Goal: Contribute content: Add original content to the website for others to see

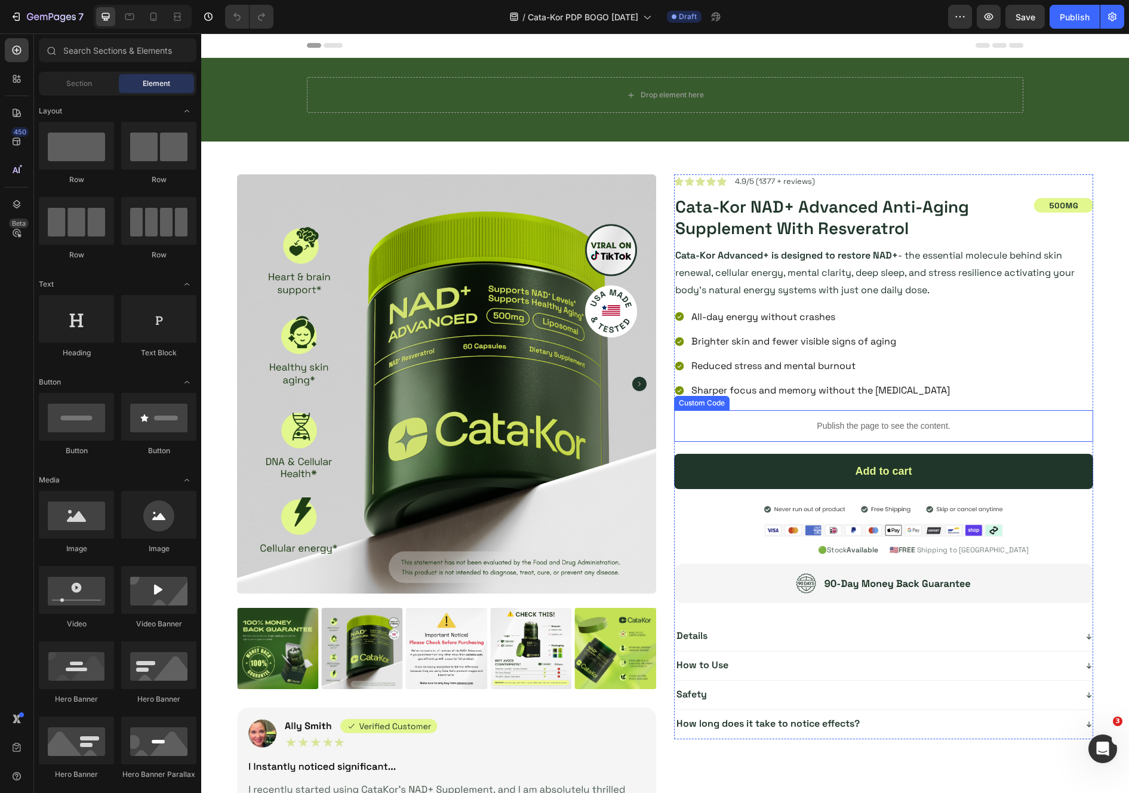
click at [896, 433] on div "Publish the page to see the content." at bounding box center [883, 426] width 419 height 32
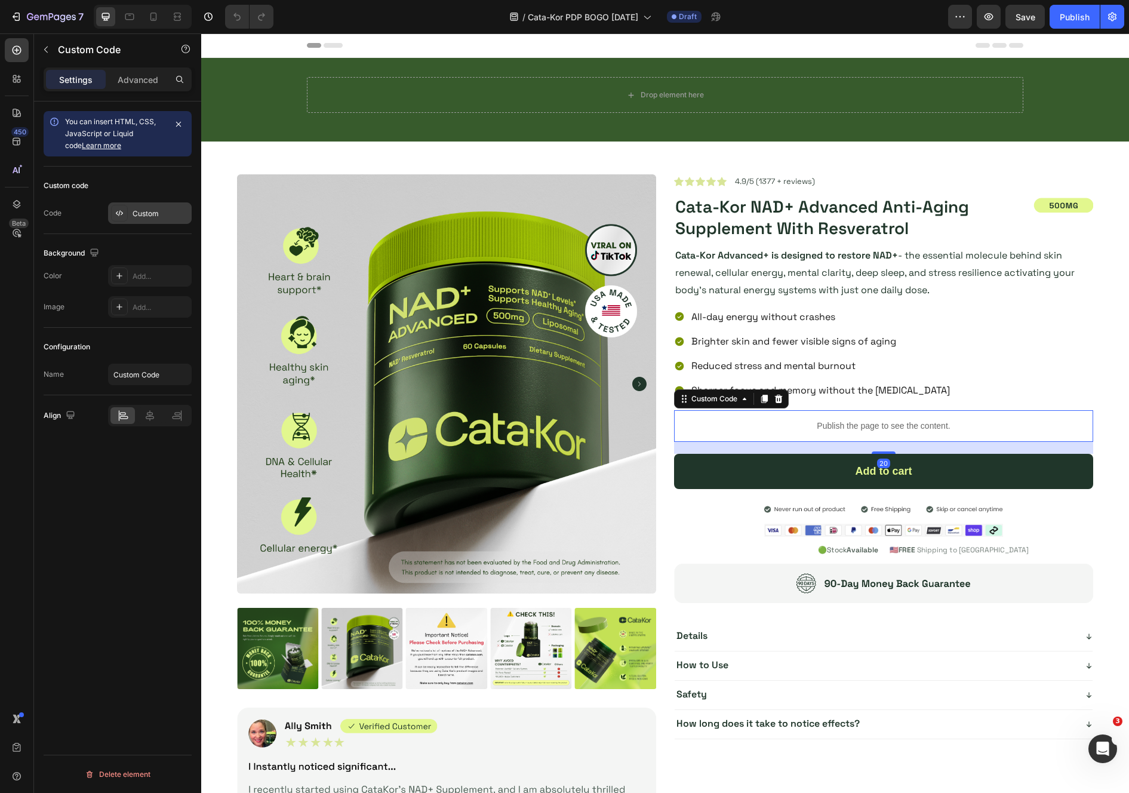
click at [146, 220] on div "Custom" at bounding box center [150, 212] width 84 height 21
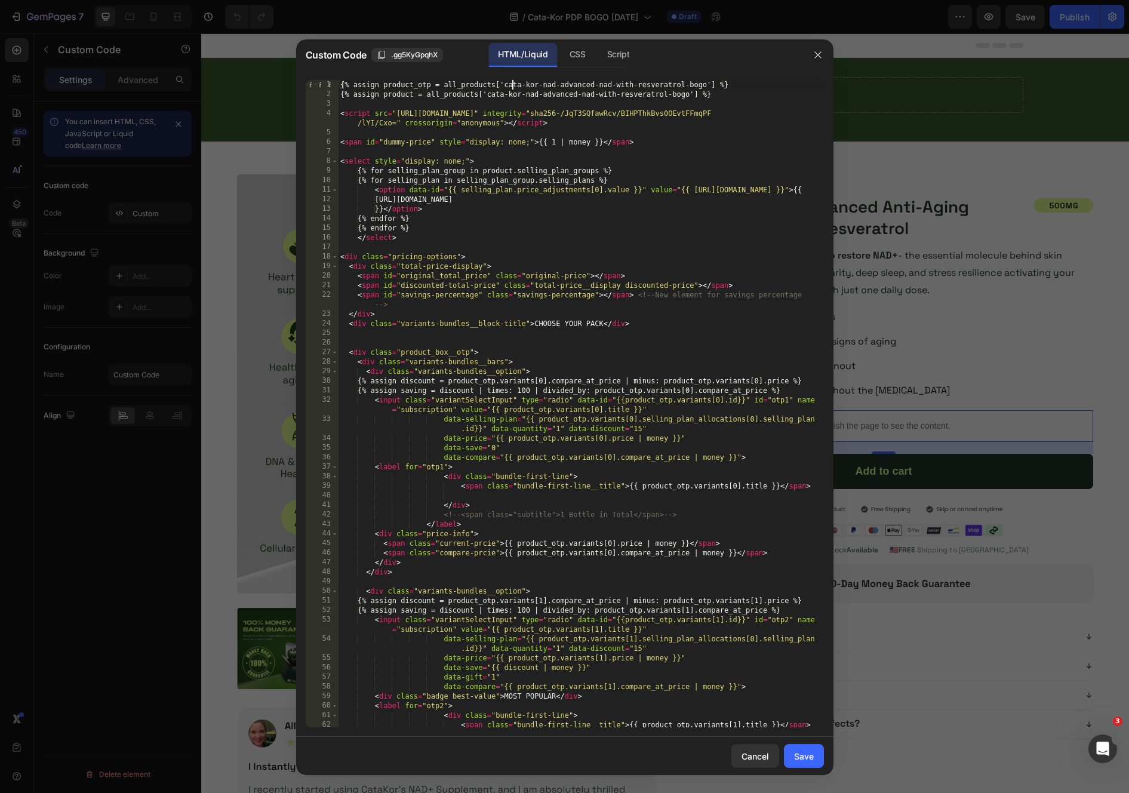
click at [511, 86] on div "{% assign product_otp = all_products['cata-kor-nad-advanced-nad-with-resveratro…" at bounding box center [580, 413] width 485 height 666
drag, startPoint x: 511, startPoint y: 86, endPoint x: 704, endPoint y: 86, distance: 192.8
click at [704, 86] on div "{% assign product_otp = all_products['cata-kor-nad-advanced-nad-with-resveratro…" at bounding box center [580, 413] width 485 height 666
paste textarea
click at [694, 82] on div "{% assign product_otp = all_products['cata-kor-nad-advanced-nad-with-resveratro…" at bounding box center [580, 413] width 485 height 666
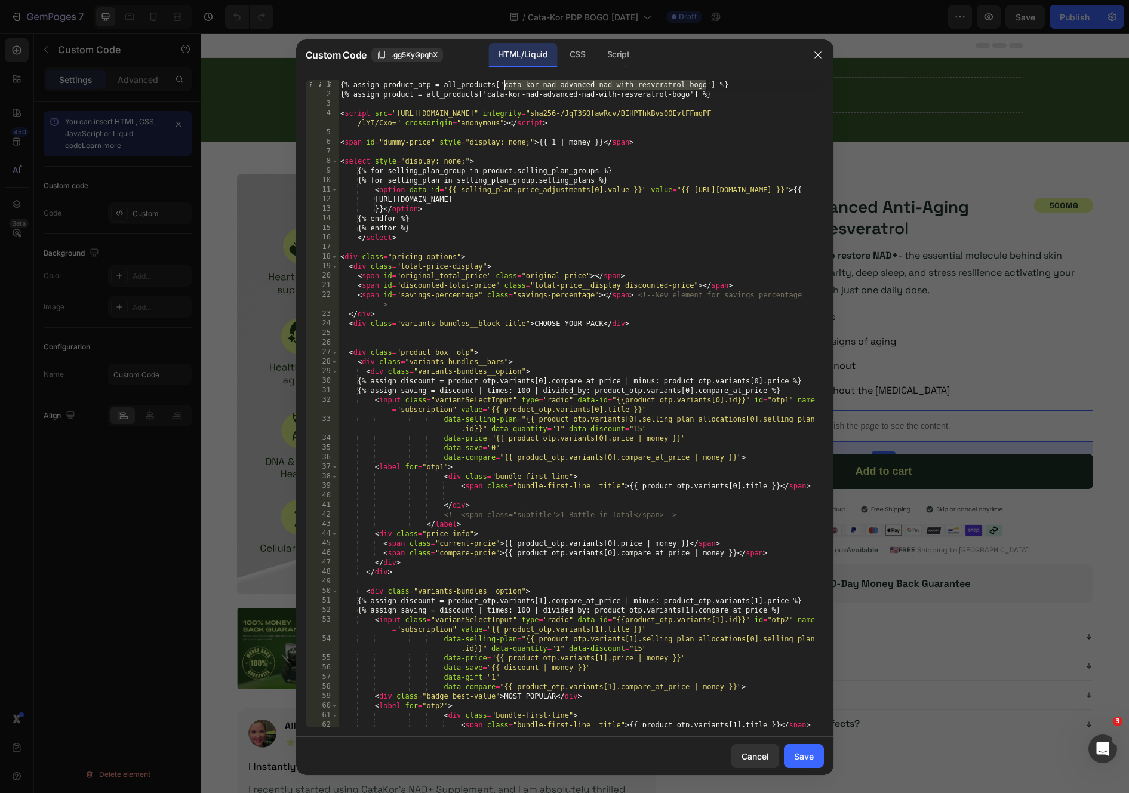
drag, startPoint x: 694, startPoint y: 82, endPoint x: 509, endPoint y: 85, distance: 185.0
click at [509, 85] on div "{% assign product_otp = all_products['cata-kor-nad-advanced-nad-with-resveratro…" at bounding box center [580, 413] width 485 height 666
paste textarea "nad-advanced-specia"
click at [676, 95] on div "{% assign product_otp = all_products['nad-advanced-special-bogo'] %} {% assign …" at bounding box center [580, 413] width 485 height 666
drag, startPoint x: 676, startPoint y: 95, endPoint x: 490, endPoint y: 94, distance: 185.6
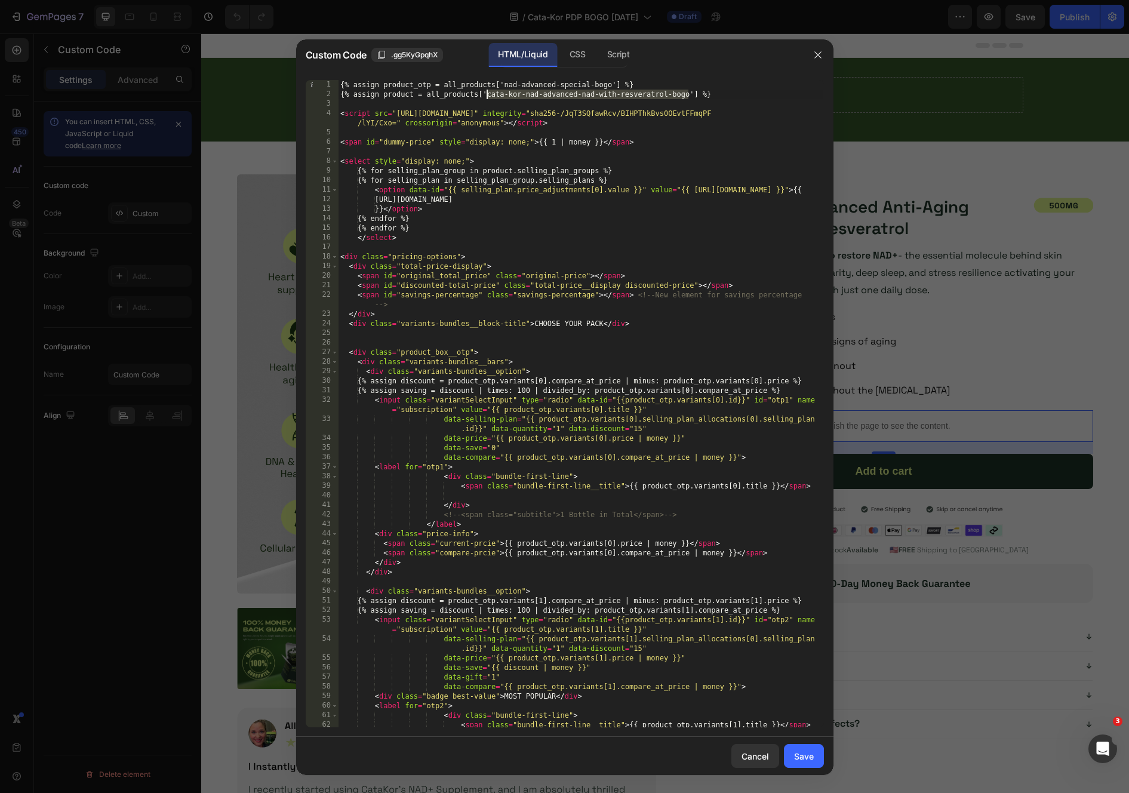
click at [490, 94] on div "{% assign product_otp = all_products['nad-advanced-special-bogo'] %} {% assign …" at bounding box center [580, 413] width 485 height 666
paste textarea "nad-advanced-specia"
type textarea "{% assign product = all_products['nad-advanced-special-bogo'] %}"
click at [807, 746] on button "Save" at bounding box center [804, 756] width 40 height 24
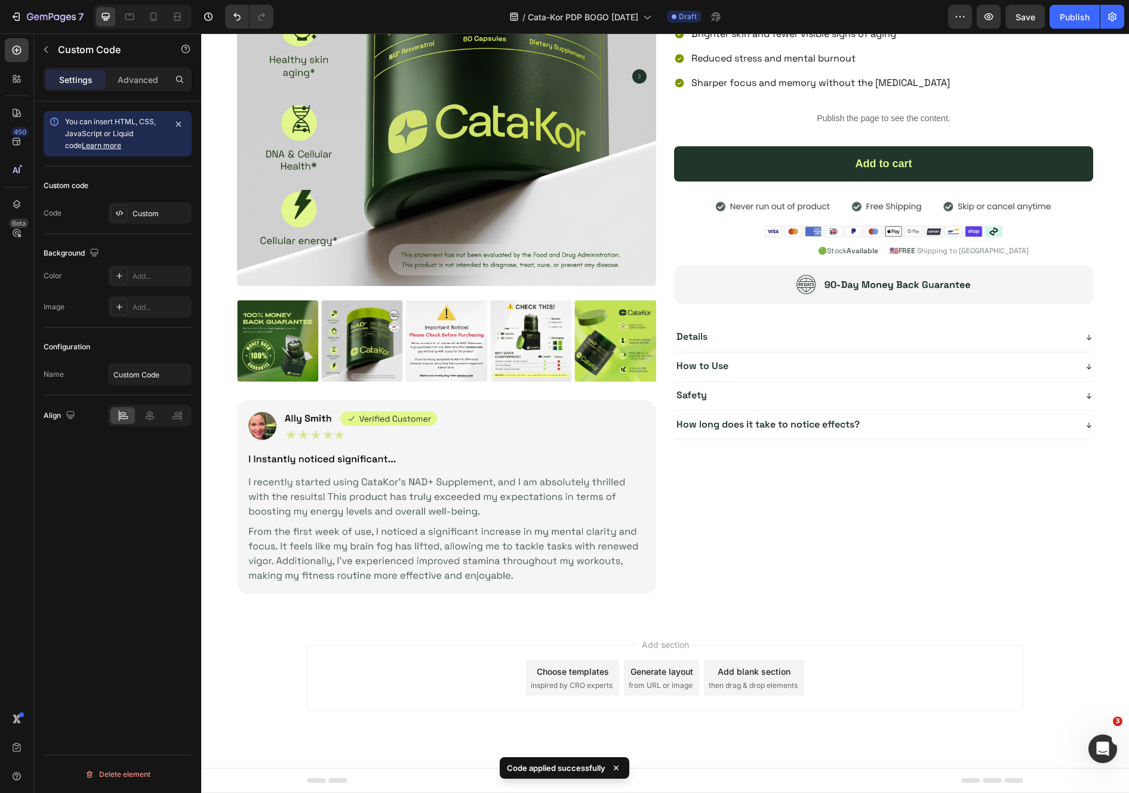
scroll to position [4228, 0]
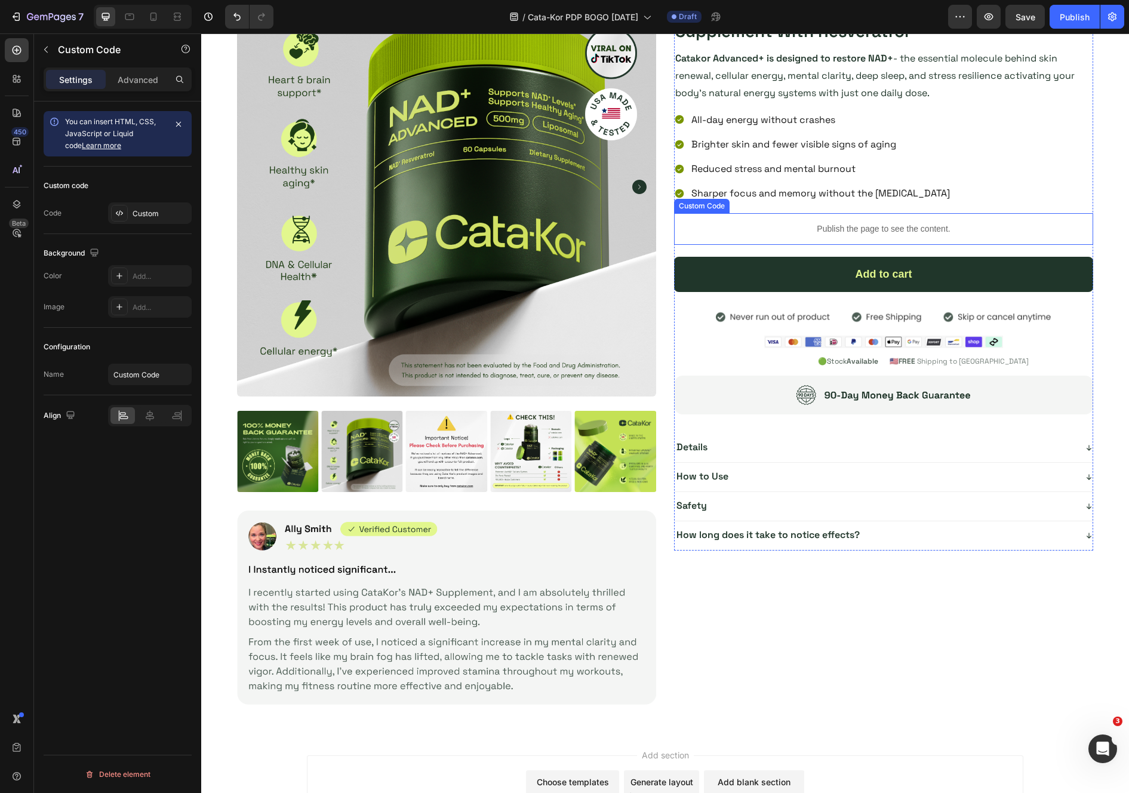
click at [828, 221] on div "Publish the page to see the content." at bounding box center [883, 229] width 419 height 32
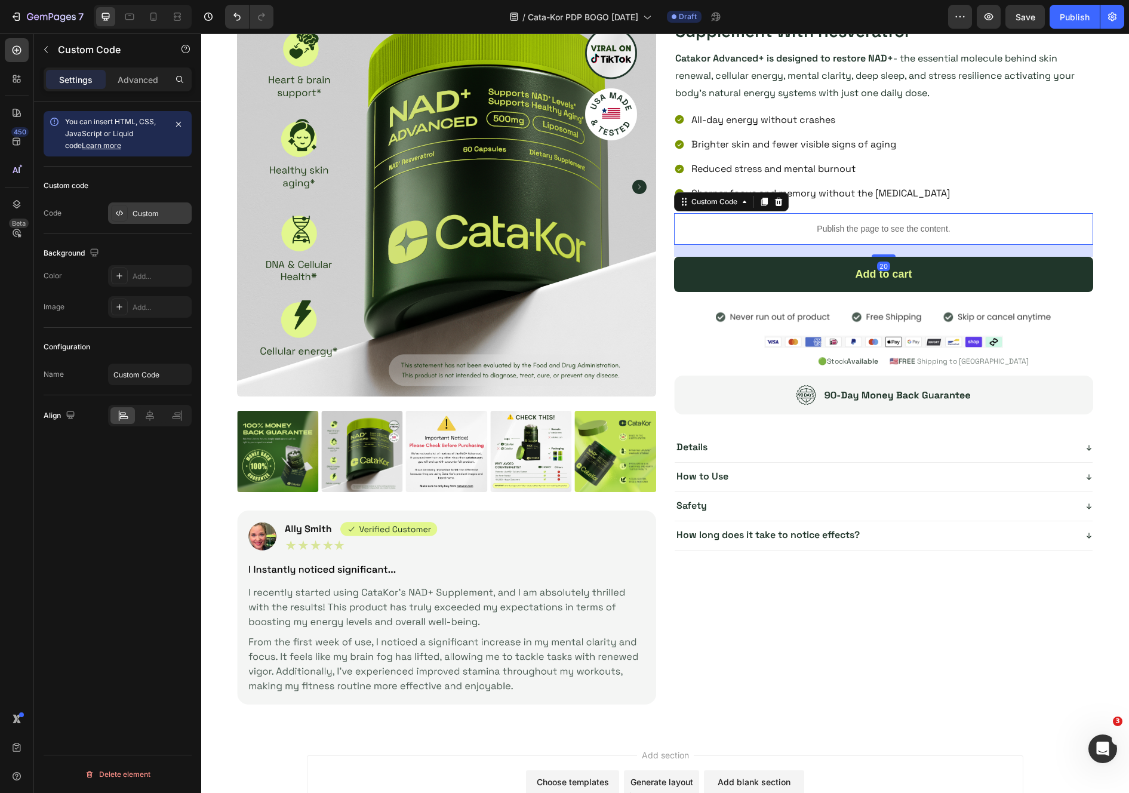
click at [148, 219] on div "Custom" at bounding box center [150, 212] width 84 height 21
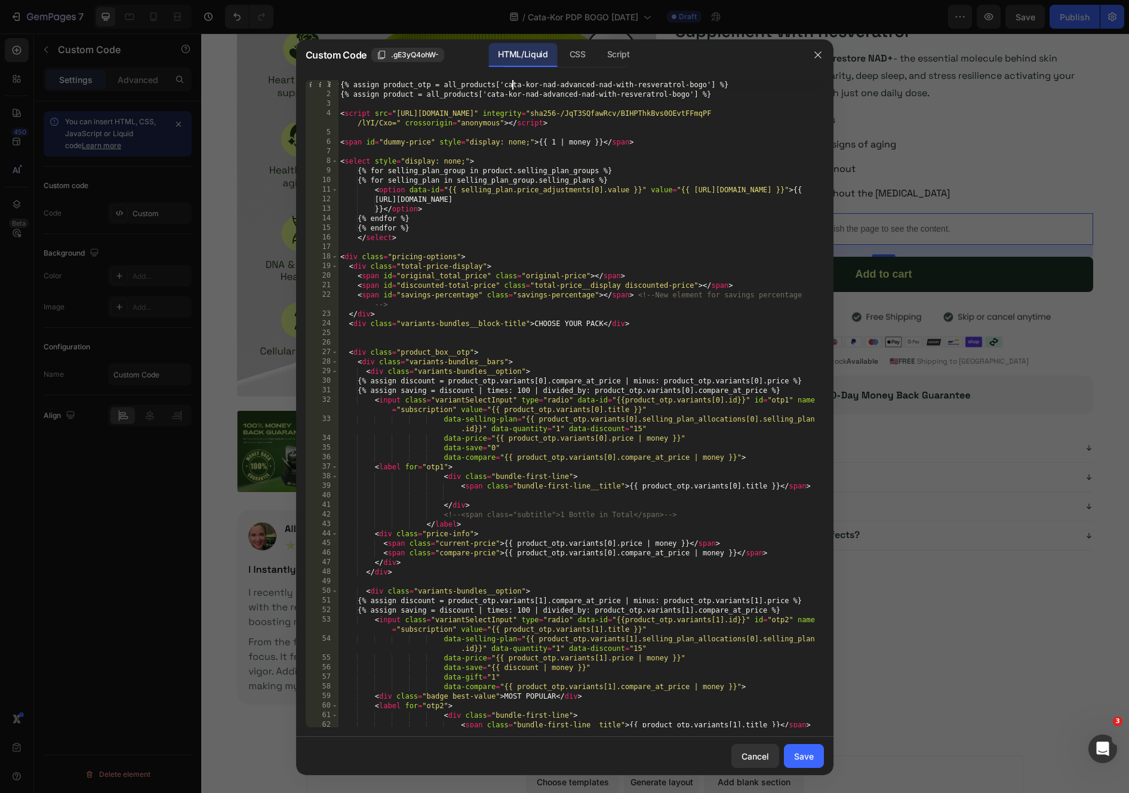
click at [511, 85] on div "{% assign product_otp = all_products['cata-kor-nad-advanced-nad-with-resveratro…" at bounding box center [580, 413] width 485 height 666
drag, startPoint x: 511, startPoint y: 85, endPoint x: 693, endPoint y: 90, distance: 182.1
click at [693, 90] on div "{% assign product_otp = all_products['cata-kor-nad-advanced-nad-with-resveratro…" at bounding box center [580, 413] width 485 height 666
paste textarea "nad-advanced-specia"
click at [685, 95] on div "{% assign product_otp = all_products['nad-advanced-special-bogo'] %} {% assign …" at bounding box center [580, 413] width 485 height 666
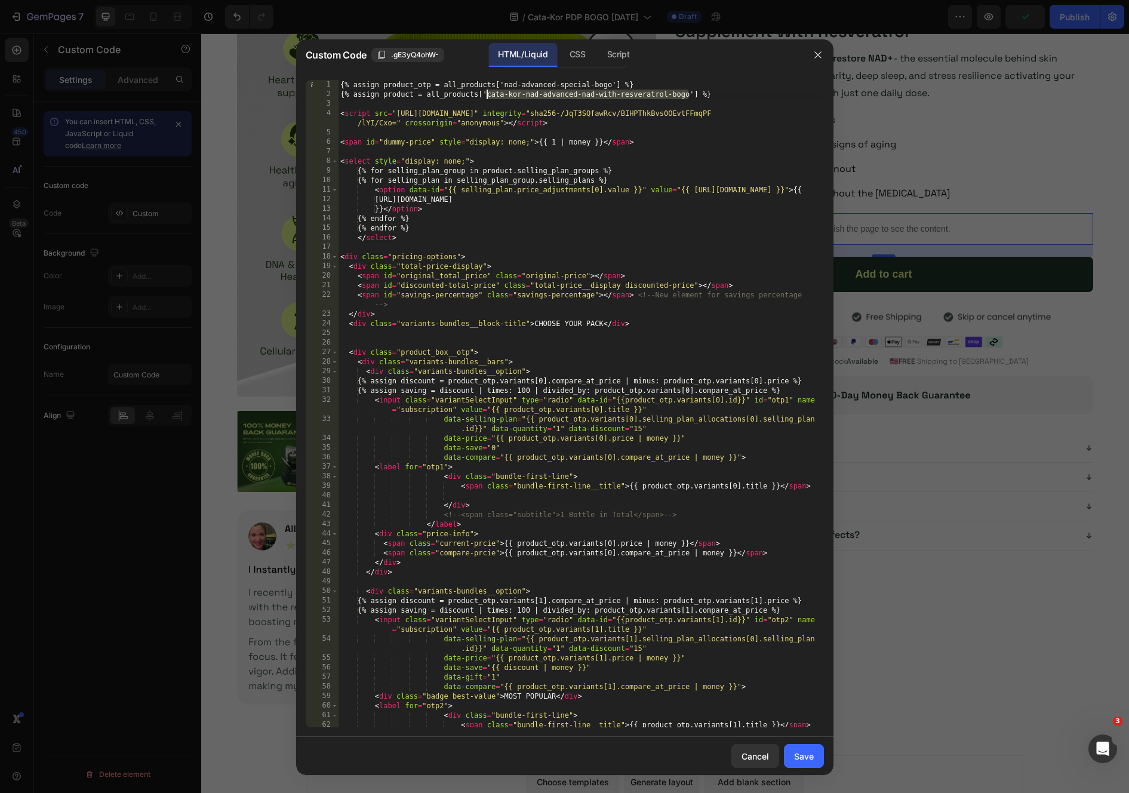
drag, startPoint x: 685, startPoint y: 95, endPoint x: 492, endPoint y: 96, distance: 192.8
click at [492, 96] on div "{% assign product_otp = all_products['nad-advanced-special-bogo'] %} {% assign …" at bounding box center [580, 413] width 485 height 666
paste textarea "nad-advanced-specia"
type textarea "{% assign product = all_products['nad-advanced-special-bogo'] %}"
click at [807, 753] on div "Save" at bounding box center [804, 756] width 20 height 13
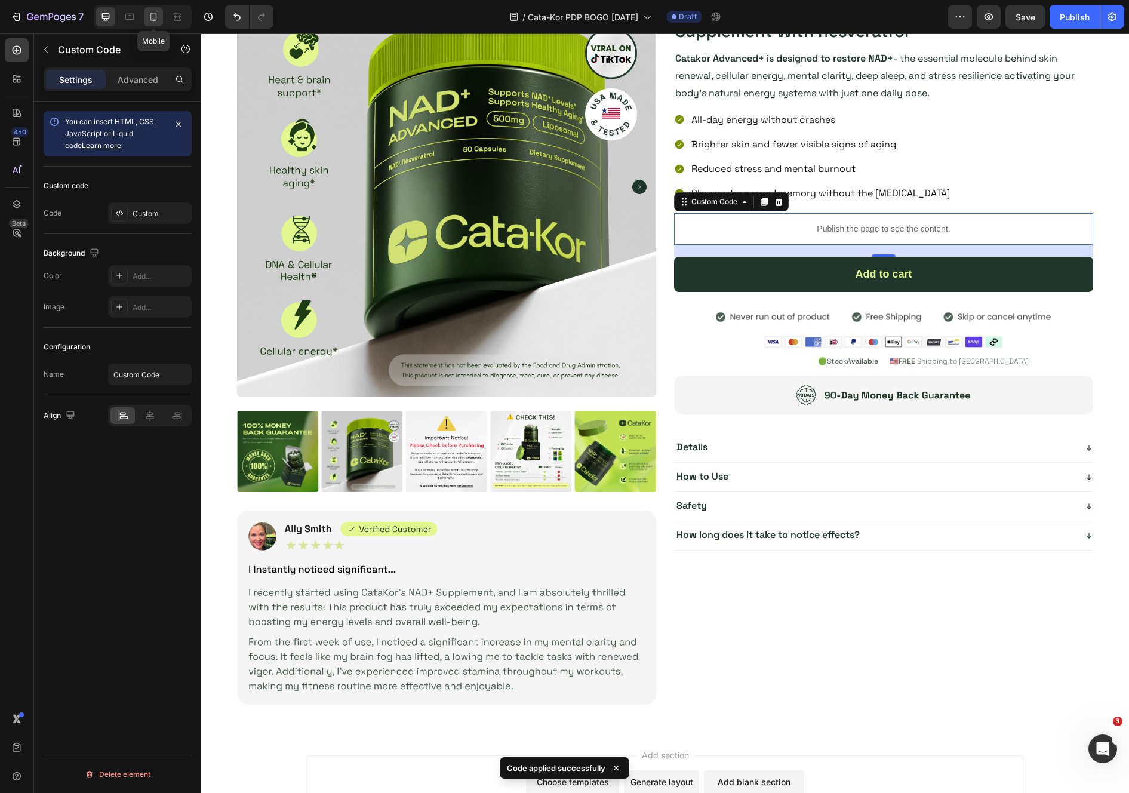
click at [161, 20] on div at bounding box center [153, 16] width 19 height 19
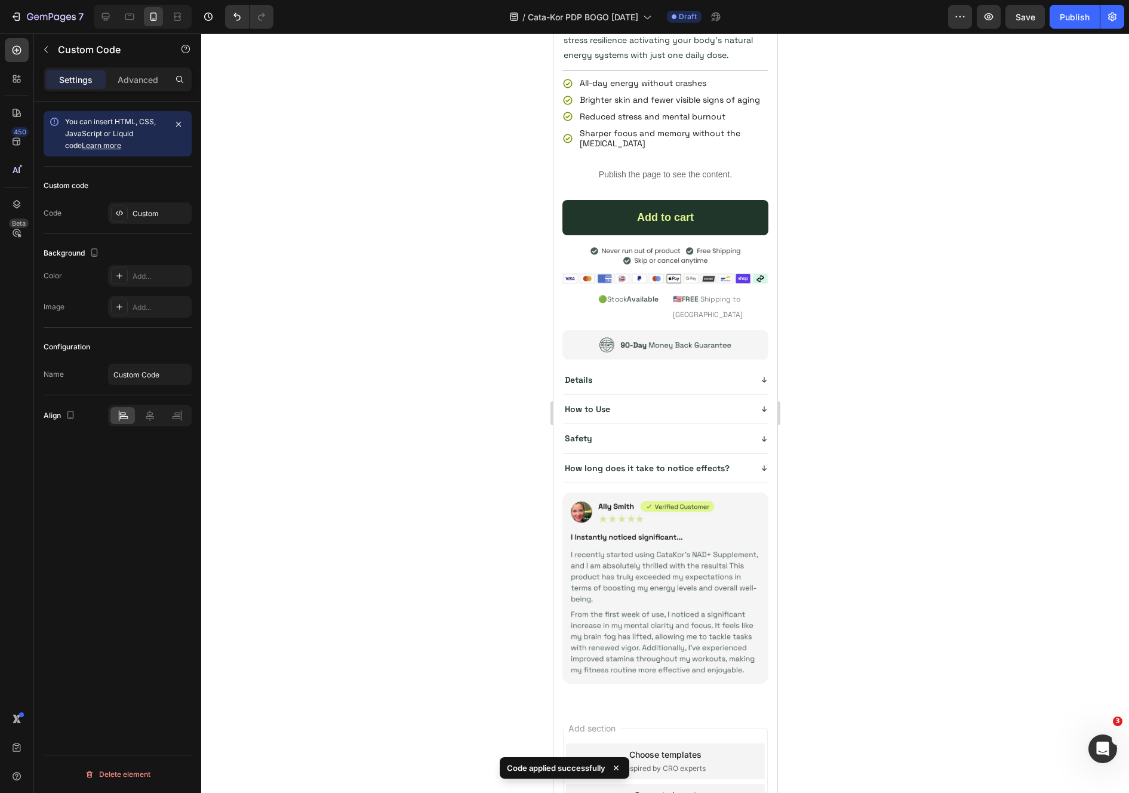
scroll to position [3862, 0]
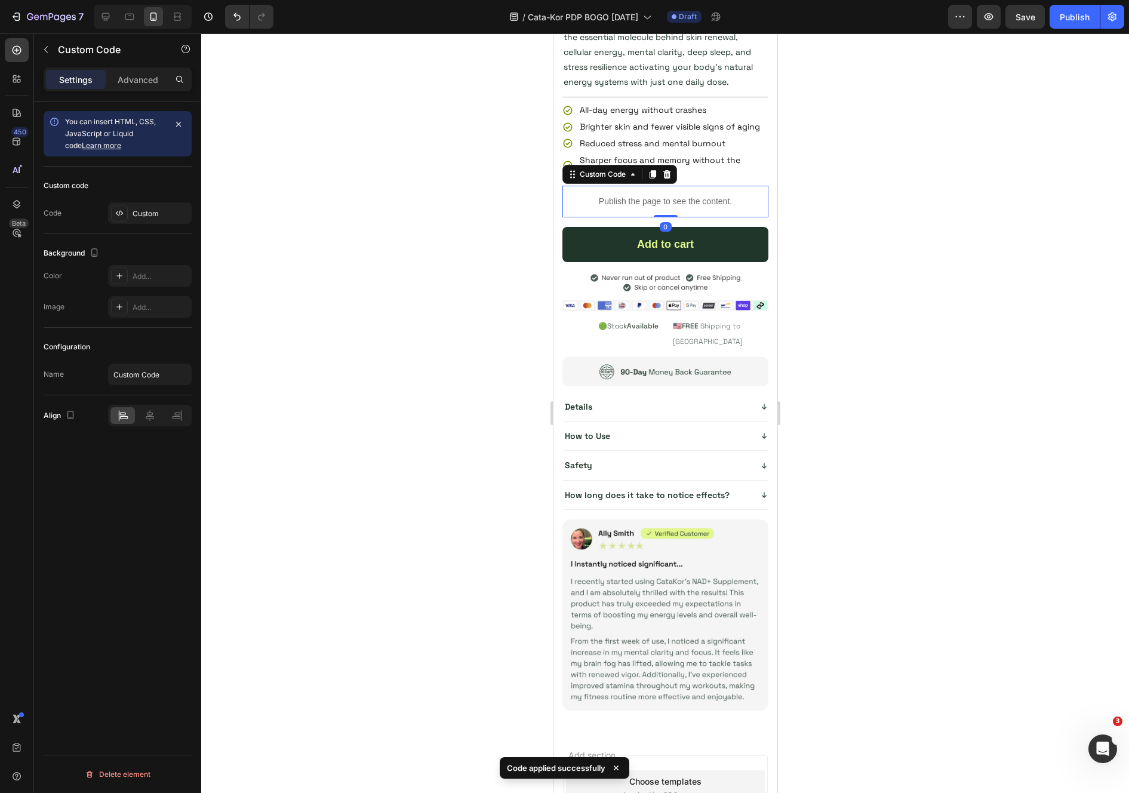
click at [627, 206] on p "Publish the page to see the content." at bounding box center [665, 201] width 206 height 13
click at [146, 217] on div "Custom" at bounding box center [160, 213] width 56 height 11
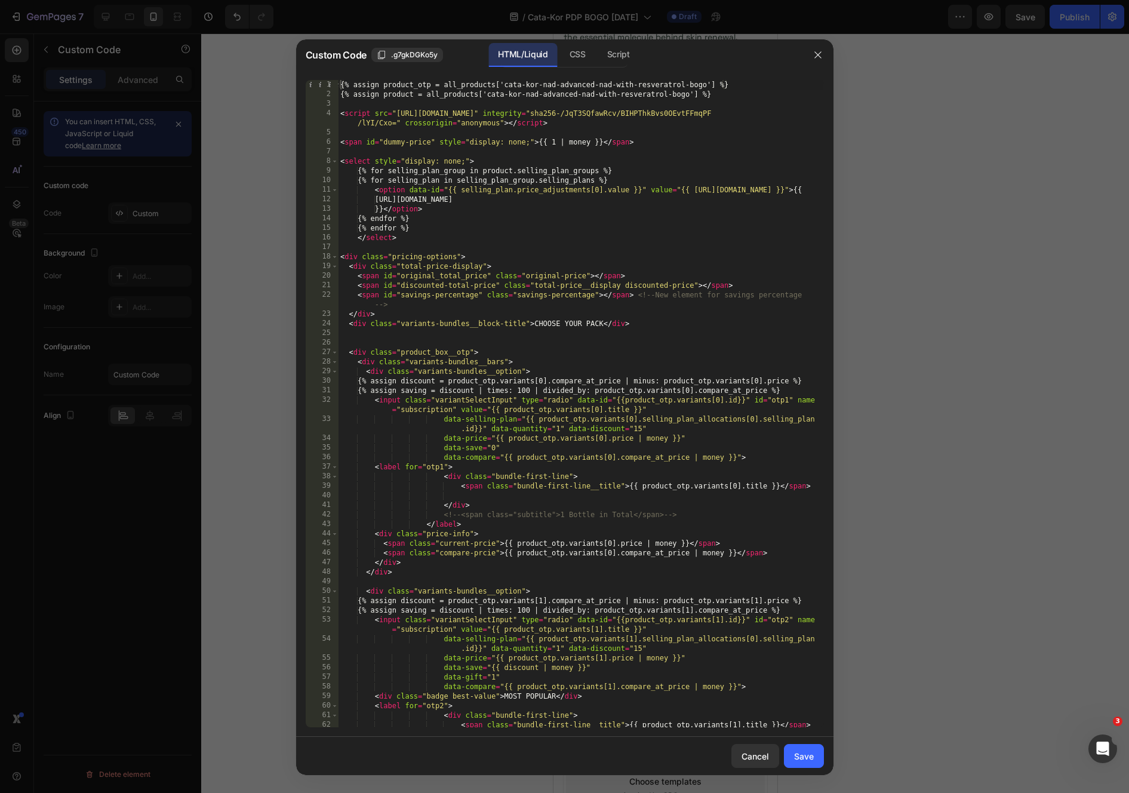
click at [508, 82] on div "{% assign product_otp = all_products['cata-kor-nad-advanced-nad-with-resveratro…" at bounding box center [580, 413] width 485 height 666
drag, startPoint x: 508, startPoint y: 82, endPoint x: 696, endPoint y: 84, distance: 187.4
click at [696, 84] on div "{% assign product_otp = all_products['cata-kor-nad-advanced-nad-with-resveratro…" at bounding box center [580, 413] width 485 height 666
paste textarea "nad-advanced-specia"
click at [681, 94] on div "{% assign product_otp = all_products['nad-advanced-special-bogo'] %} {% assign …" at bounding box center [580, 413] width 485 height 666
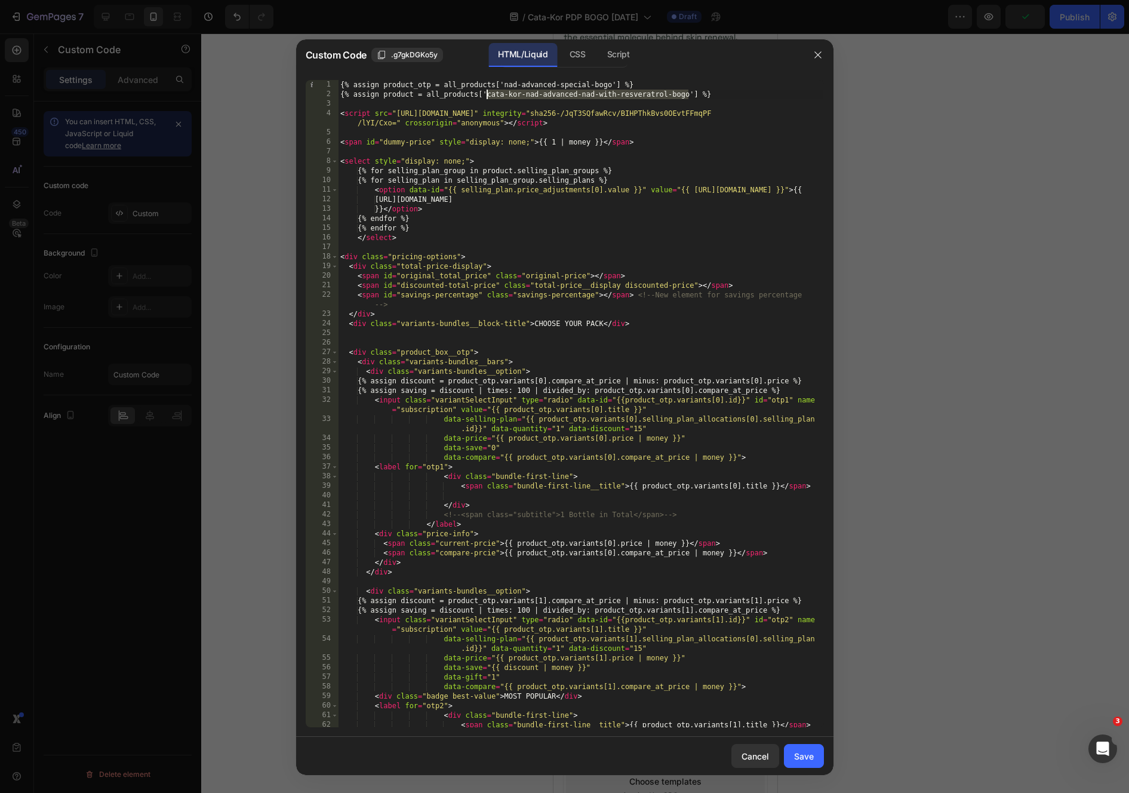
drag, startPoint x: 681, startPoint y: 94, endPoint x: 488, endPoint y: 93, distance: 192.8
click at [488, 93] on div "{% assign product_otp = all_products['nad-advanced-special-bogo'] %} {% assign …" at bounding box center [580, 413] width 485 height 666
paste textarea "nad-advanced-specia"
type textarea "{% assign product = all_products['nad-advanced-special-bogo'] %}"
click at [802, 759] on div "Save" at bounding box center [804, 756] width 20 height 13
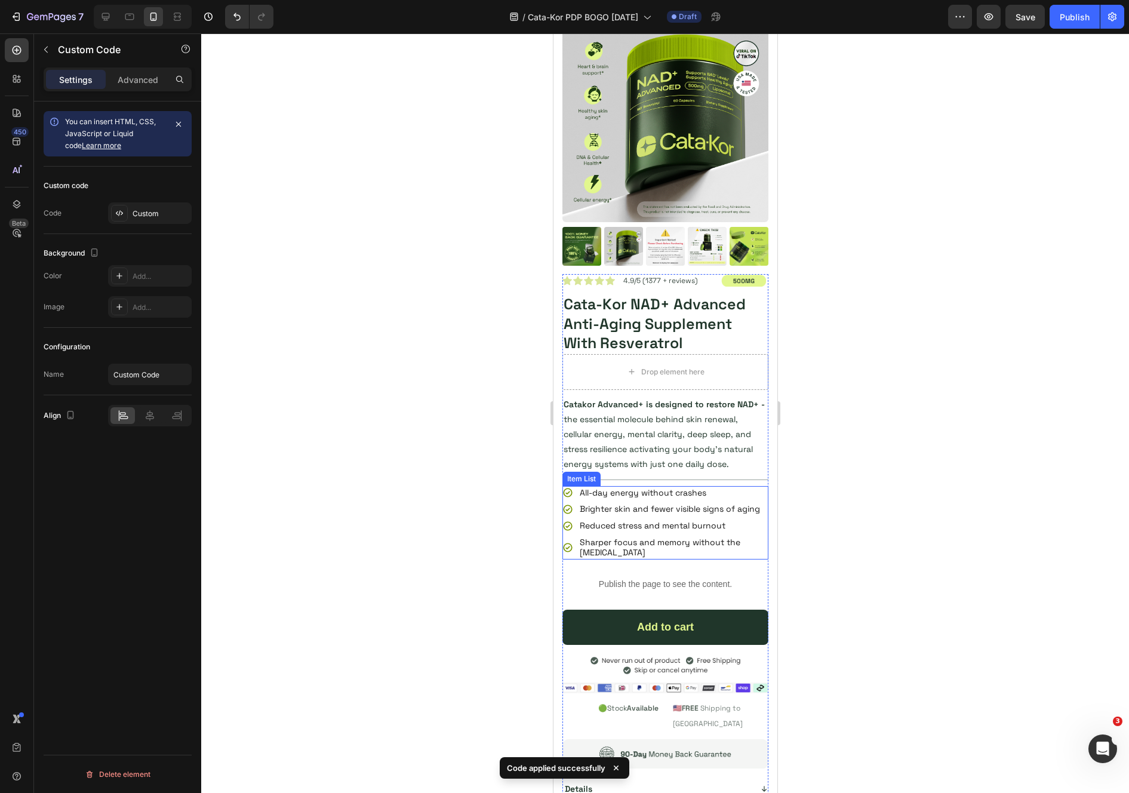
scroll to position [178, 0]
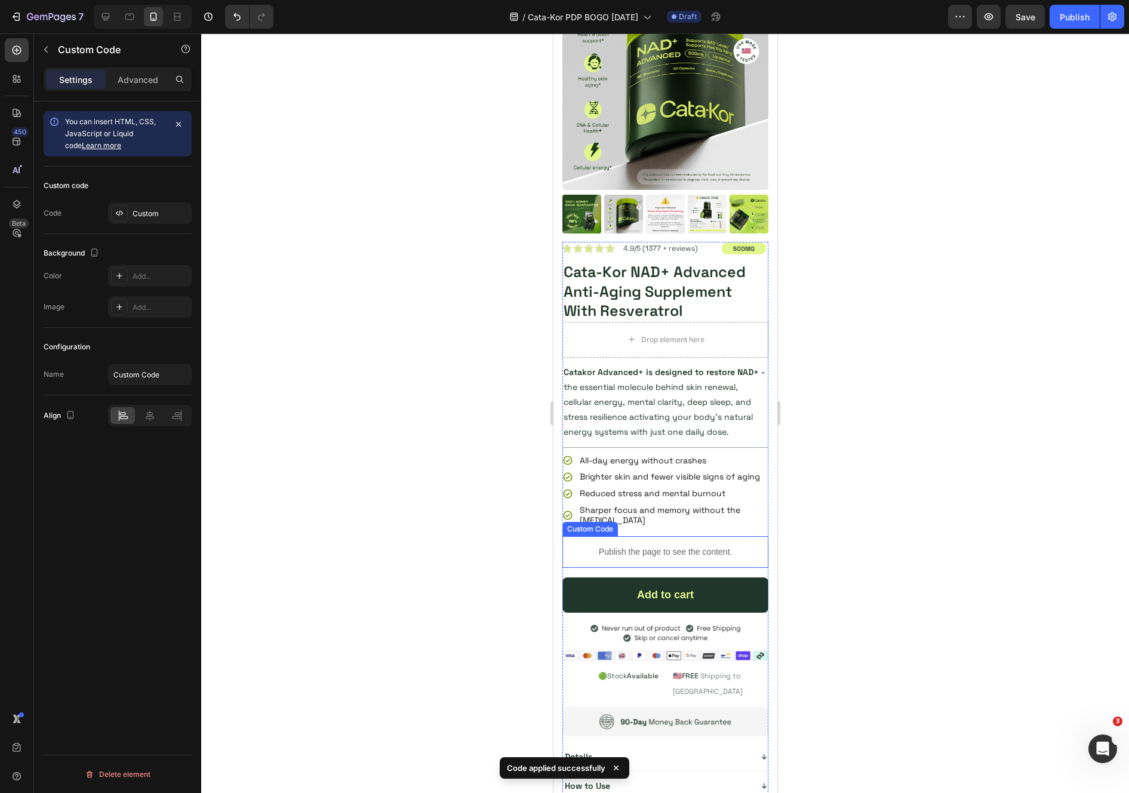
click at [658, 547] on p "Publish the page to see the content." at bounding box center [665, 551] width 206 height 13
click at [159, 213] on div "Custom" at bounding box center [160, 213] width 56 height 11
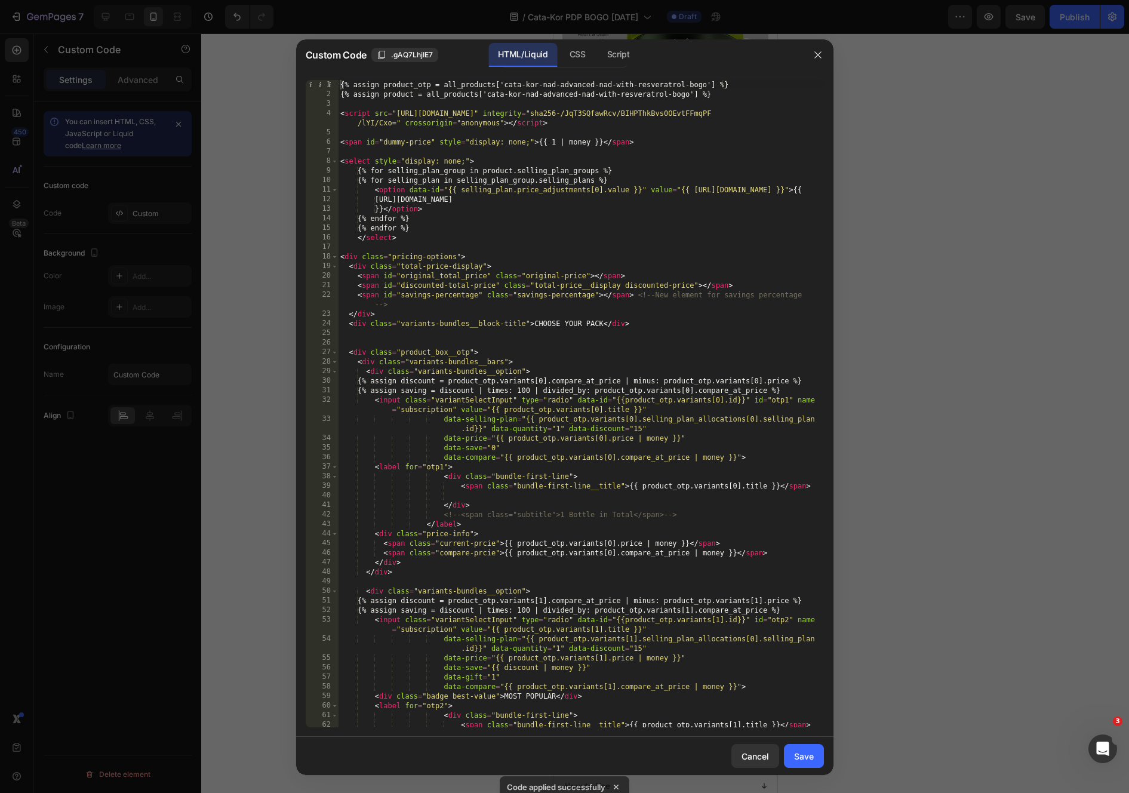
click at [513, 86] on div "{% assign product_otp = all_products['cata-kor-nad-advanced-nad-with-resveratro…" at bounding box center [580, 413] width 485 height 666
drag, startPoint x: 513, startPoint y: 86, endPoint x: 698, endPoint y: 85, distance: 185.0
click at [698, 85] on div "{% assign product_otp = all_products['cata-kor-nad-advanced-nad-with-resveratro…" at bounding box center [580, 413] width 485 height 666
paste textarea "nad-advanced-specia"
click at [679, 93] on div "{% assign product_otp = all_products['nad-advanced-special-bogo'] %} {% assign …" at bounding box center [580, 413] width 485 height 666
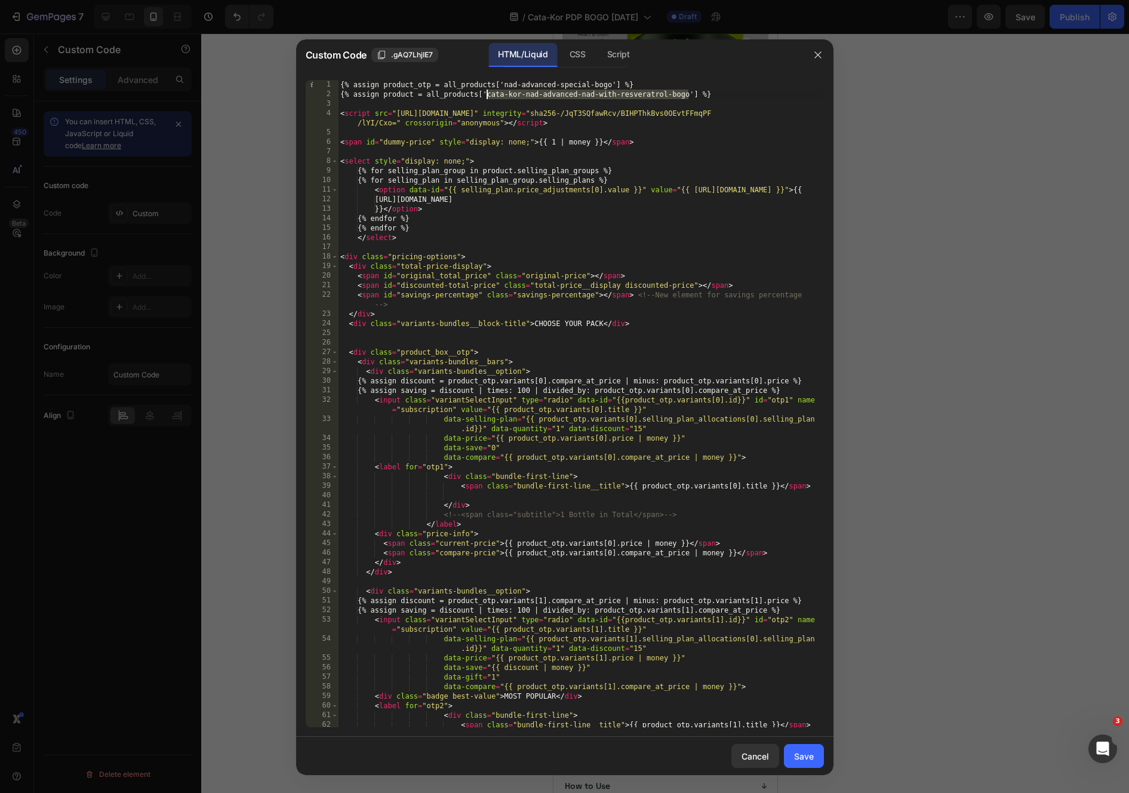
drag, startPoint x: 679, startPoint y: 93, endPoint x: 498, endPoint y: 93, distance: 180.8
click at [498, 93] on div "{% assign product_otp = all_products['nad-advanced-special-bogo'] %} {% assign …" at bounding box center [580, 413] width 485 height 666
paste textarea "nad-advanced-specia"
type textarea "{% assign product = all_products['nad-advanced-special-bogo'] %}"
click at [808, 754] on div "Save" at bounding box center [804, 756] width 20 height 13
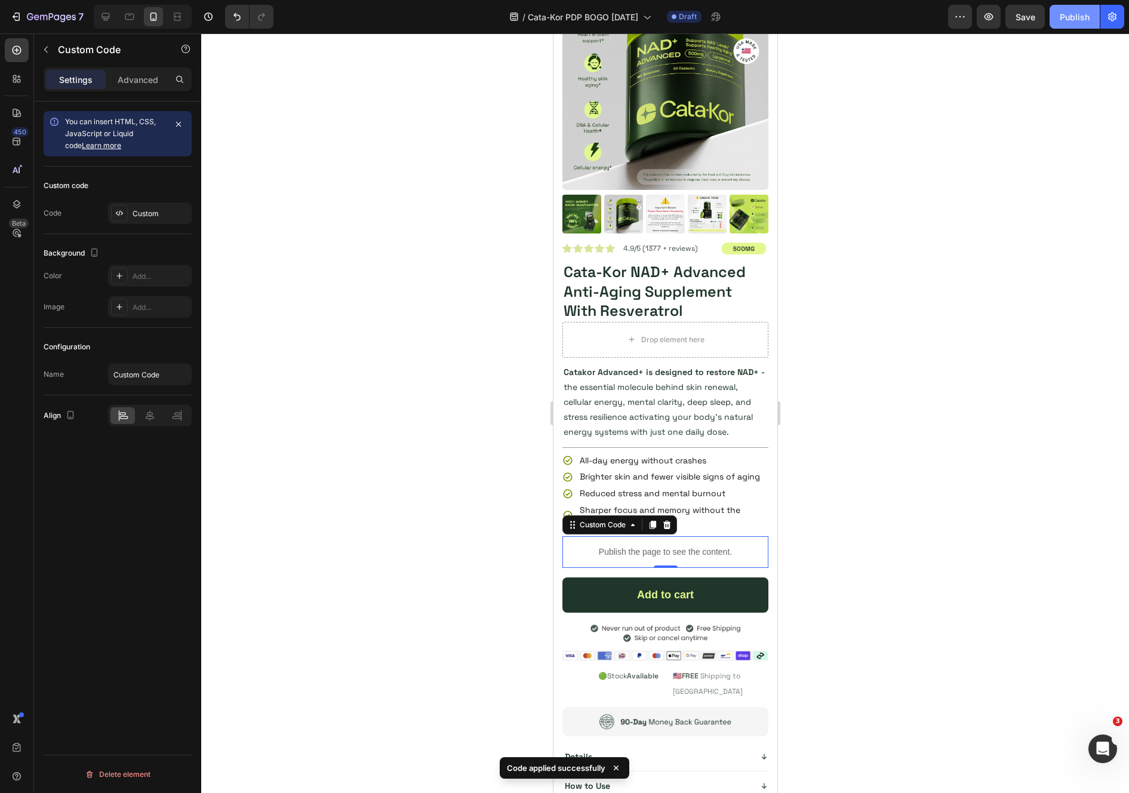
click at [1085, 27] on button "Publish" at bounding box center [1074, 17] width 50 height 24
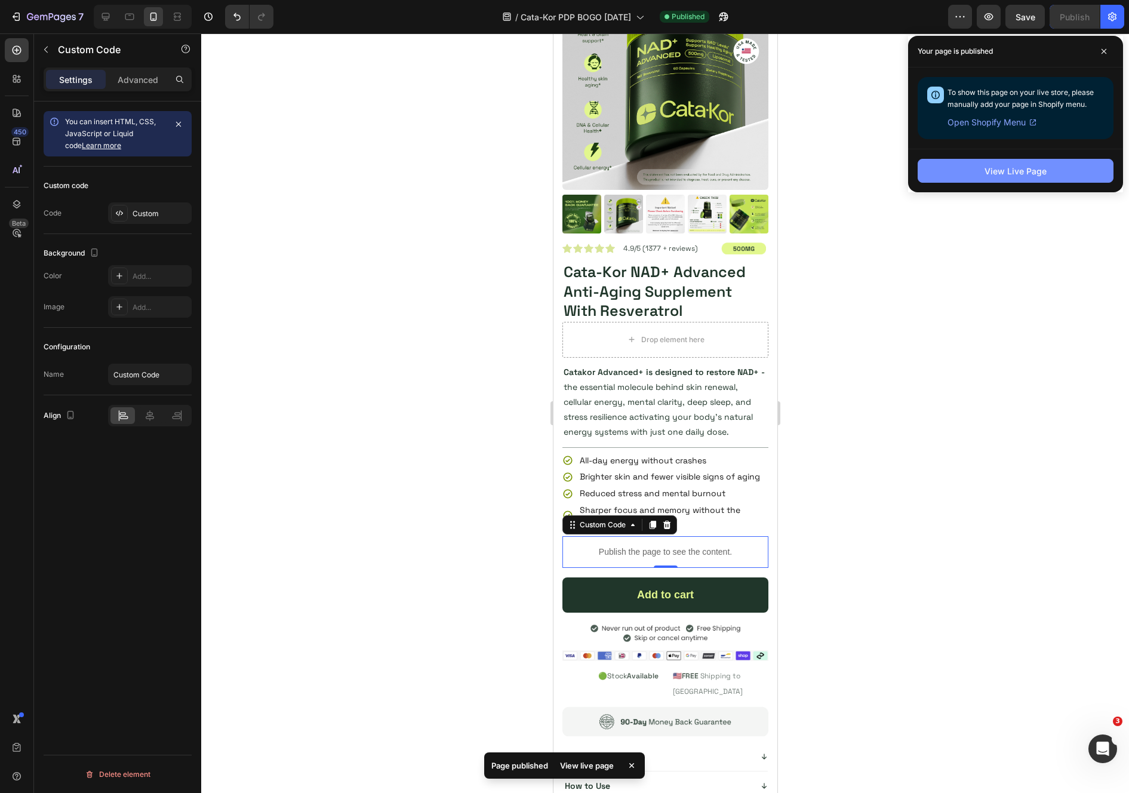
click at [998, 170] on div "View Live Page" at bounding box center [1015, 171] width 62 height 13
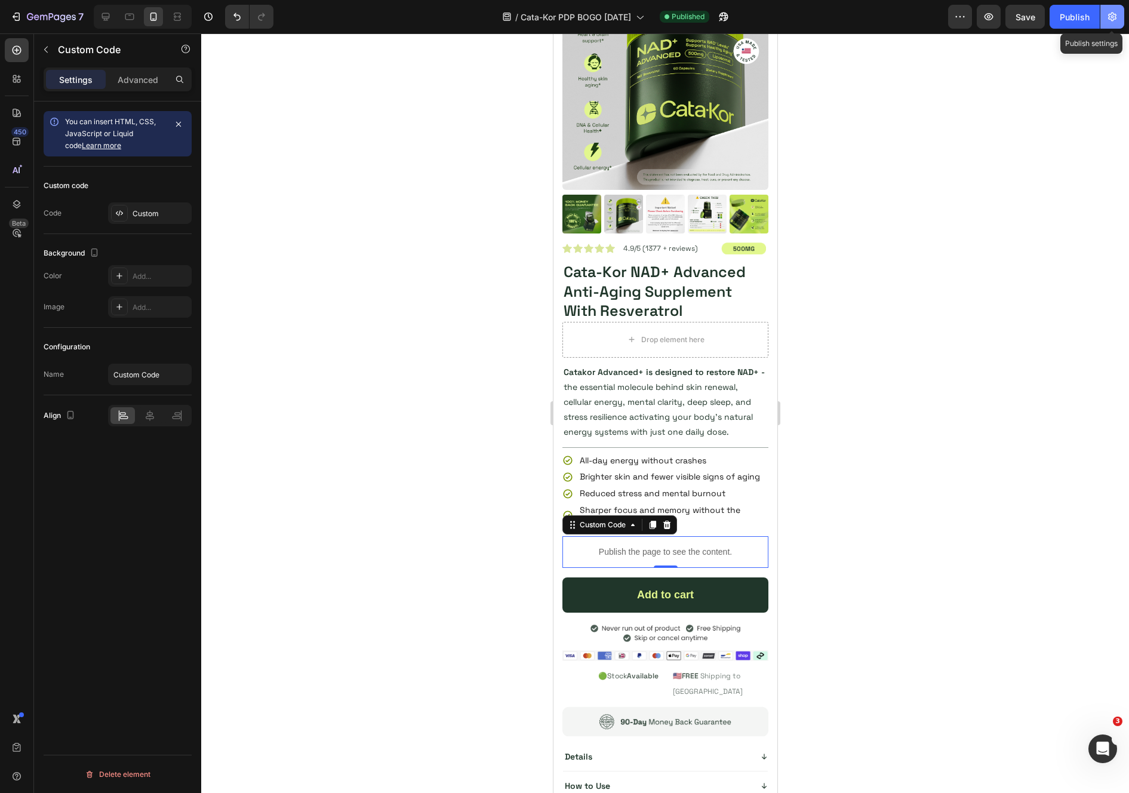
click at [1104, 20] on button "button" at bounding box center [1112, 17] width 24 height 24
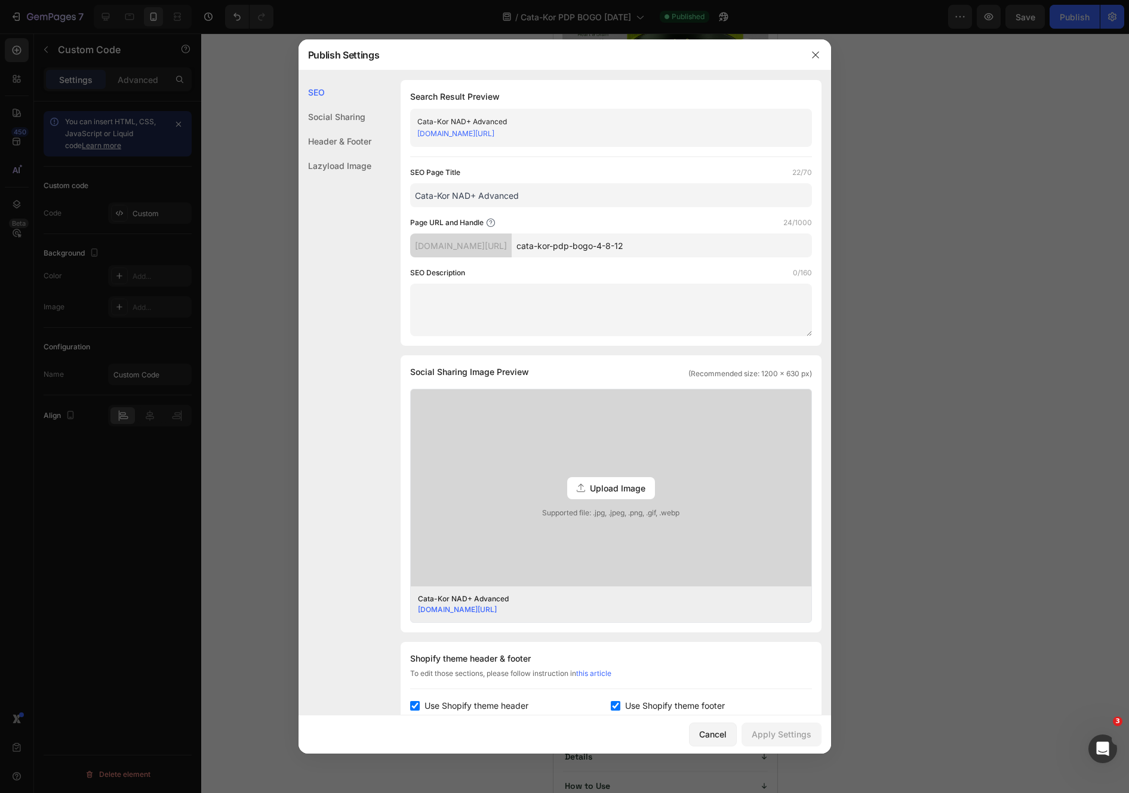
drag, startPoint x: 673, startPoint y: 245, endPoint x: 578, endPoint y: 248, distance: 94.3
click at [578, 248] on input "cata-kor-pdp-bogo-4-8-12" at bounding box center [661, 245] width 300 height 24
click at [600, 242] on input "cata-kor-pdp-bogo-4-8-12" at bounding box center [661, 245] width 300 height 24
drag, startPoint x: 595, startPoint y: 246, endPoint x: 518, endPoint y: 246, distance: 77.0
click at [518, 246] on div "[DOMAIN_NAME][URL] cata-kor-pdp-bogo-4-8-12" at bounding box center [611, 245] width 402 height 24
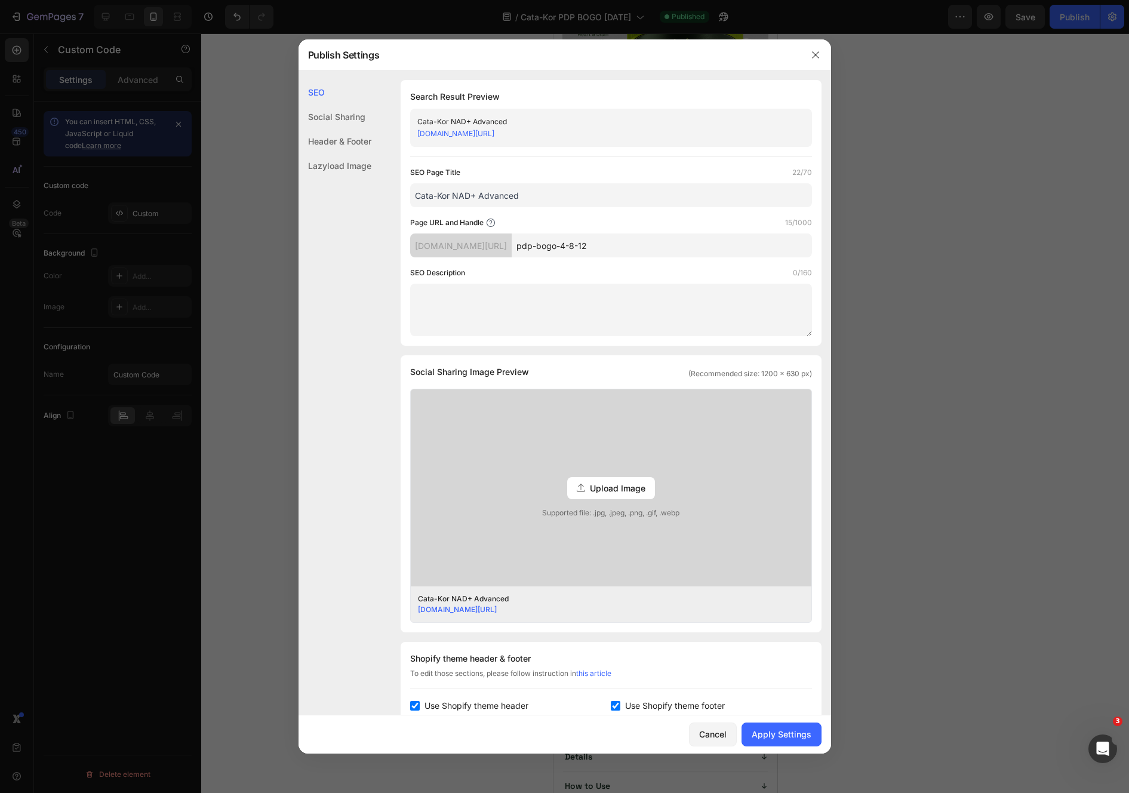
drag, startPoint x: 653, startPoint y: 243, endPoint x: 603, endPoint y: 245, distance: 50.2
click at [603, 245] on input "pdp-bogo-4-8-12" at bounding box center [661, 245] width 300 height 24
click at [613, 244] on input "pdp-bogo-4-8-12" at bounding box center [661, 245] width 300 height 24
drag, startPoint x: 655, startPoint y: 248, endPoint x: 603, endPoint y: 244, distance: 52.7
click at [603, 244] on input "pdp-bogo-4-8-12" at bounding box center [661, 245] width 300 height 24
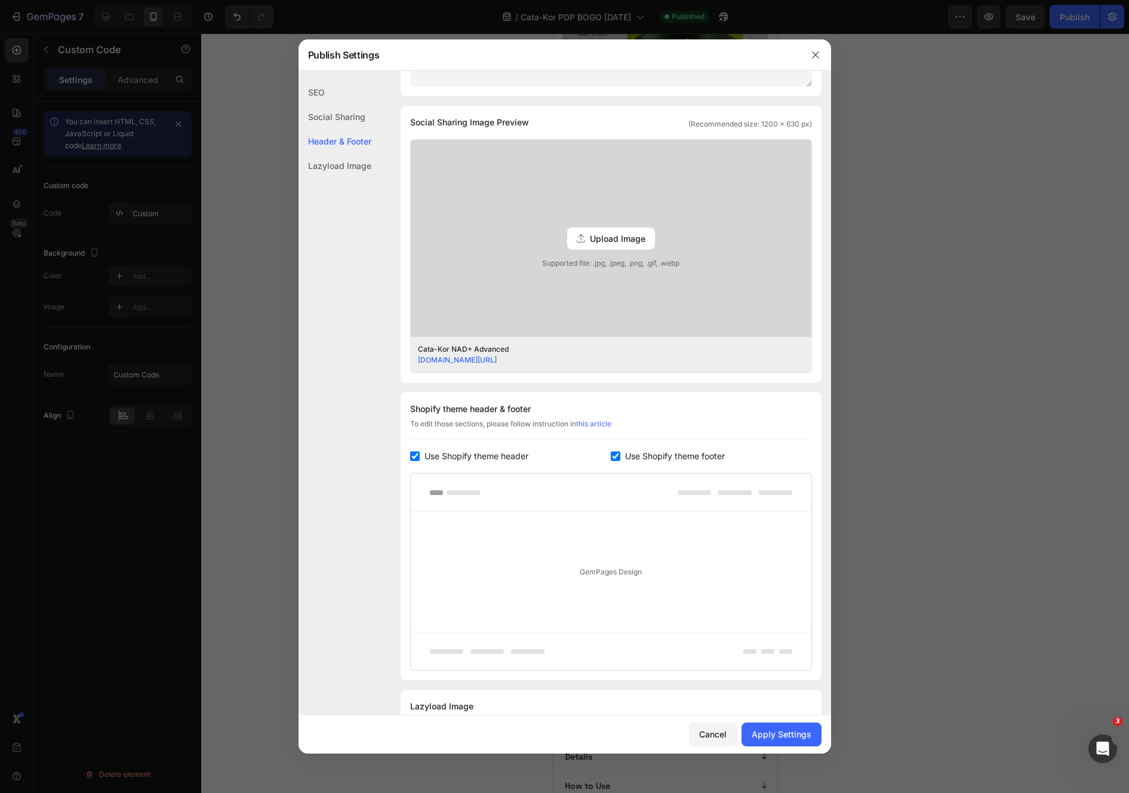
scroll to position [274, 0]
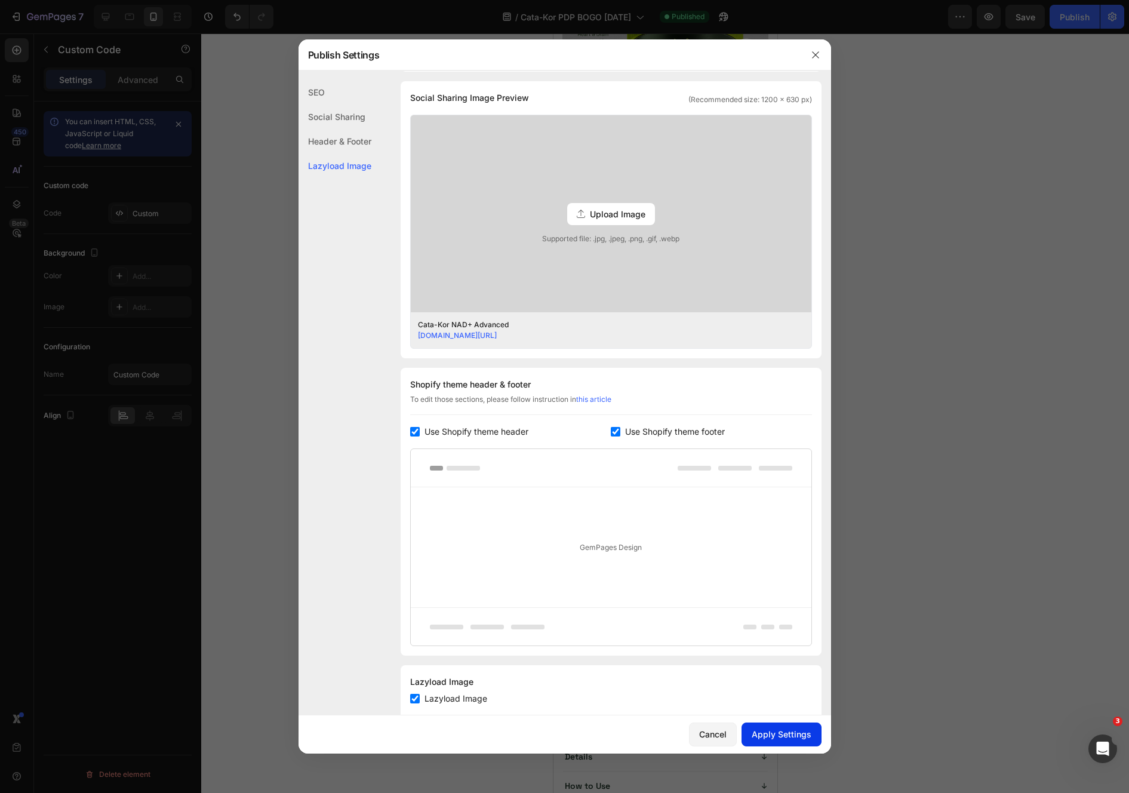
click at [780, 730] on div "Apply Settings" at bounding box center [781, 733] width 60 height 13
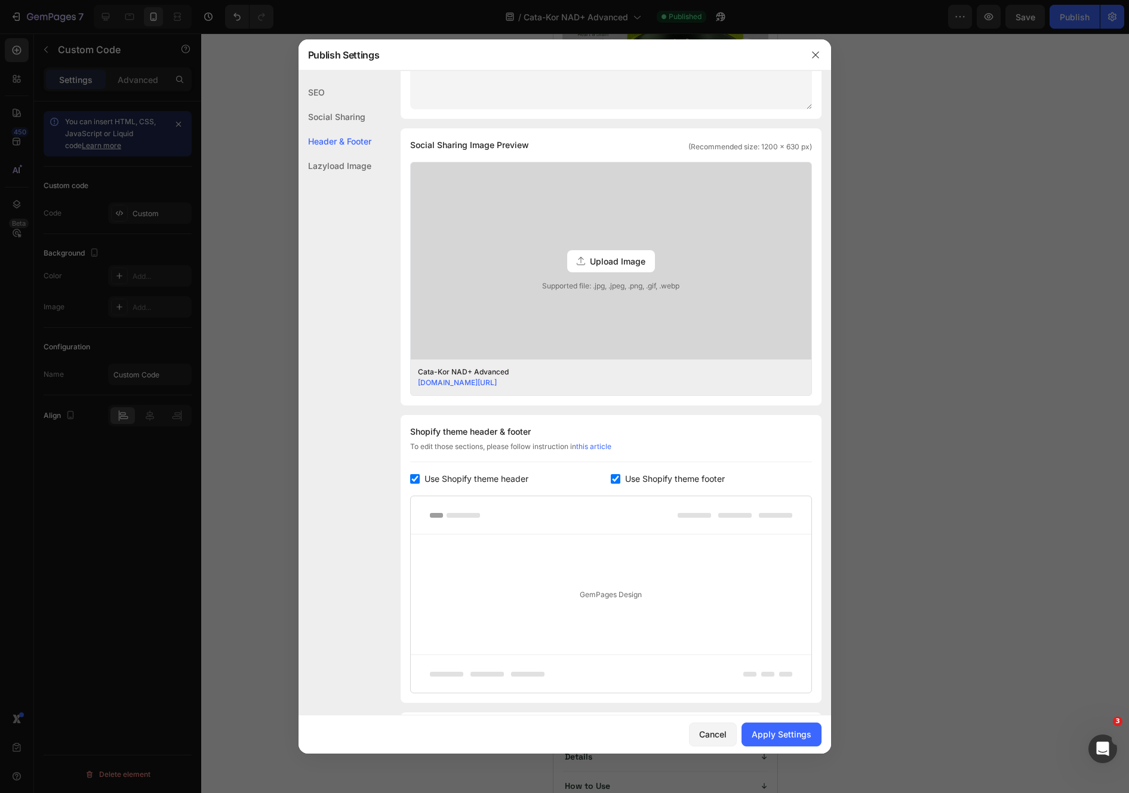
scroll to position [0, 0]
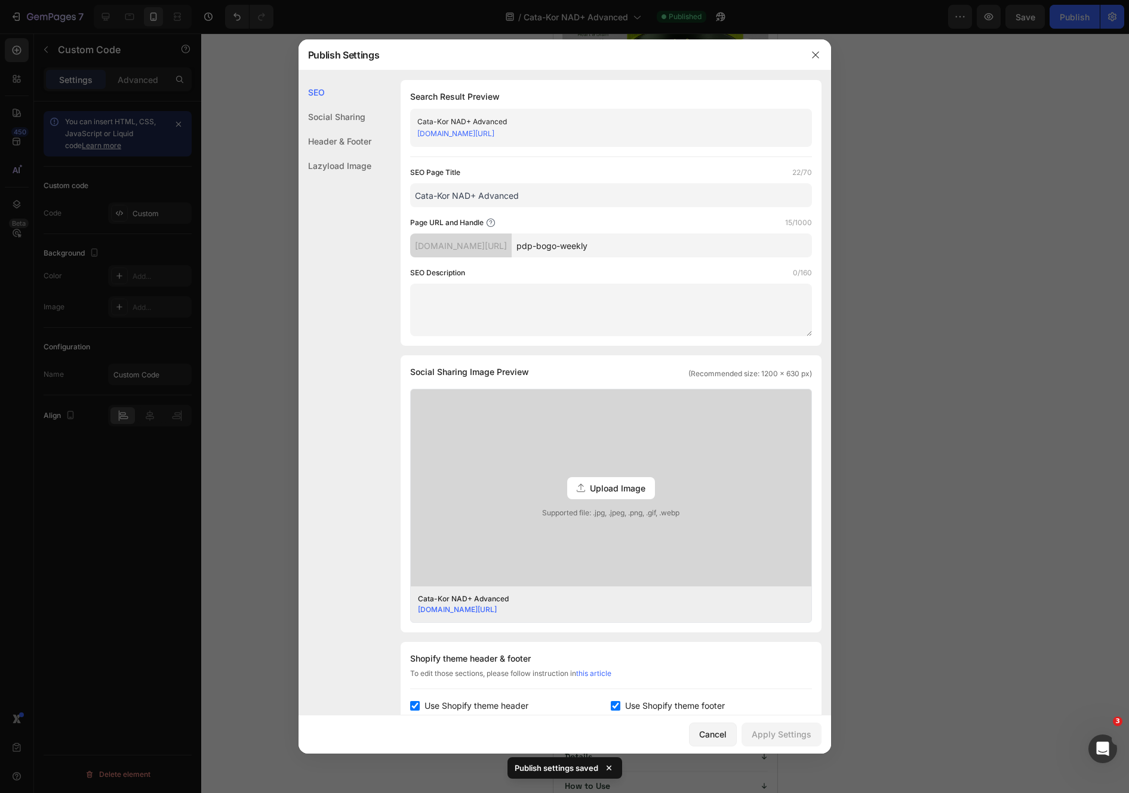
click at [624, 245] on input "pdp-bogo-weekly" at bounding box center [661, 245] width 300 height 24
type input "pdp-bogo-w"
click at [790, 724] on button "Apply Settings" at bounding box center [781, 734] width 80 height 24
click at [815, 54] on icon "button" at bounding box center [815, 54] width 7 height 7
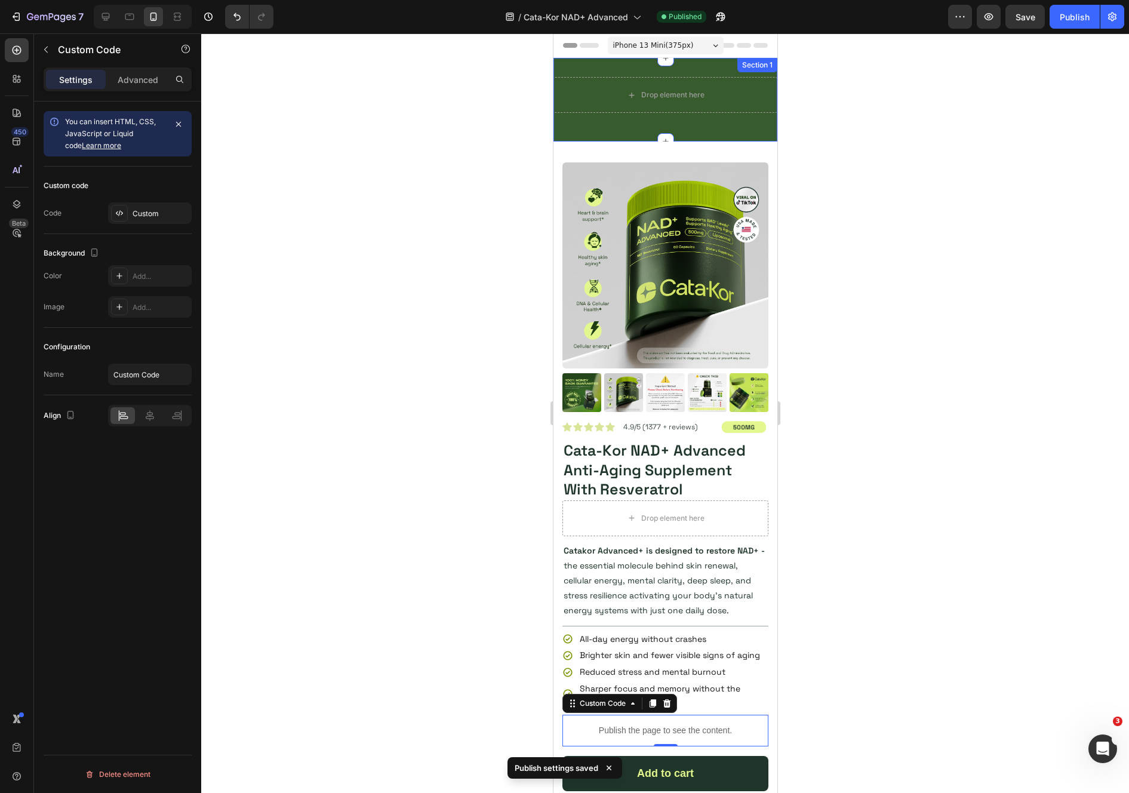
click at [670, 128] on div "Drop element here Row" at bounding box center [665, 105] width 224 height 56
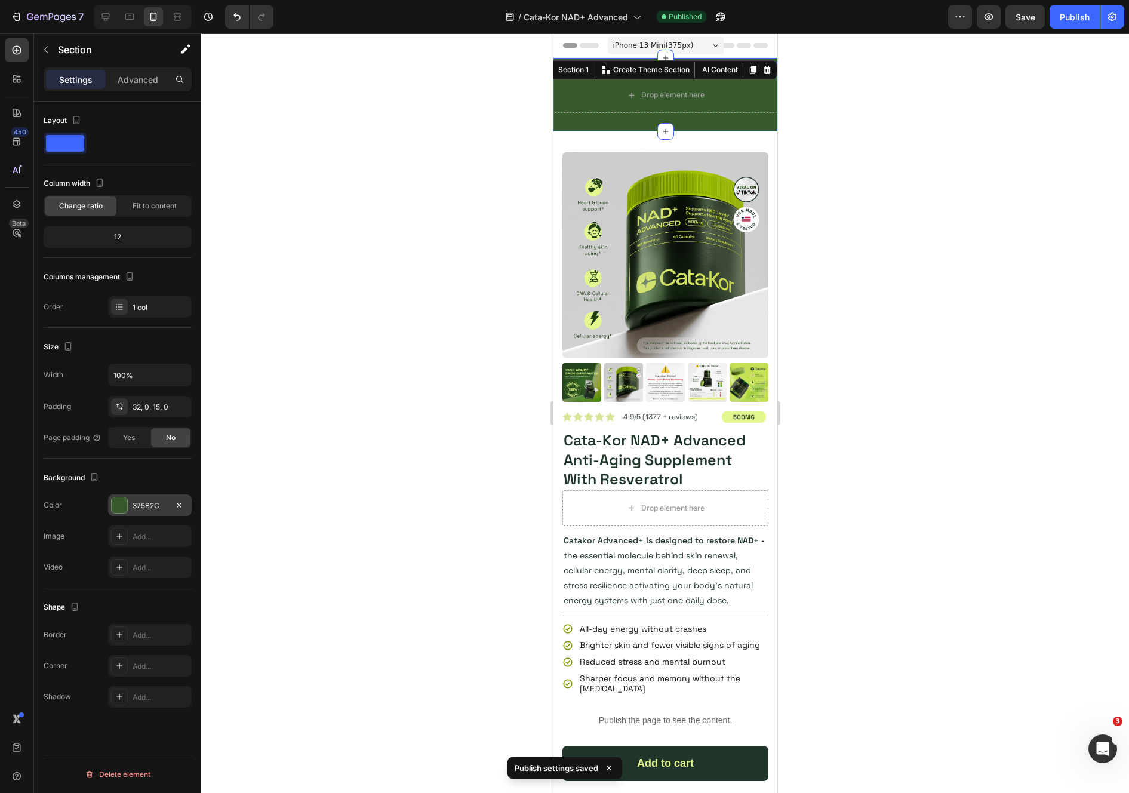
click at [129, 515] on div "375B2C" at bounding box center [150, 504] width 84 height 21
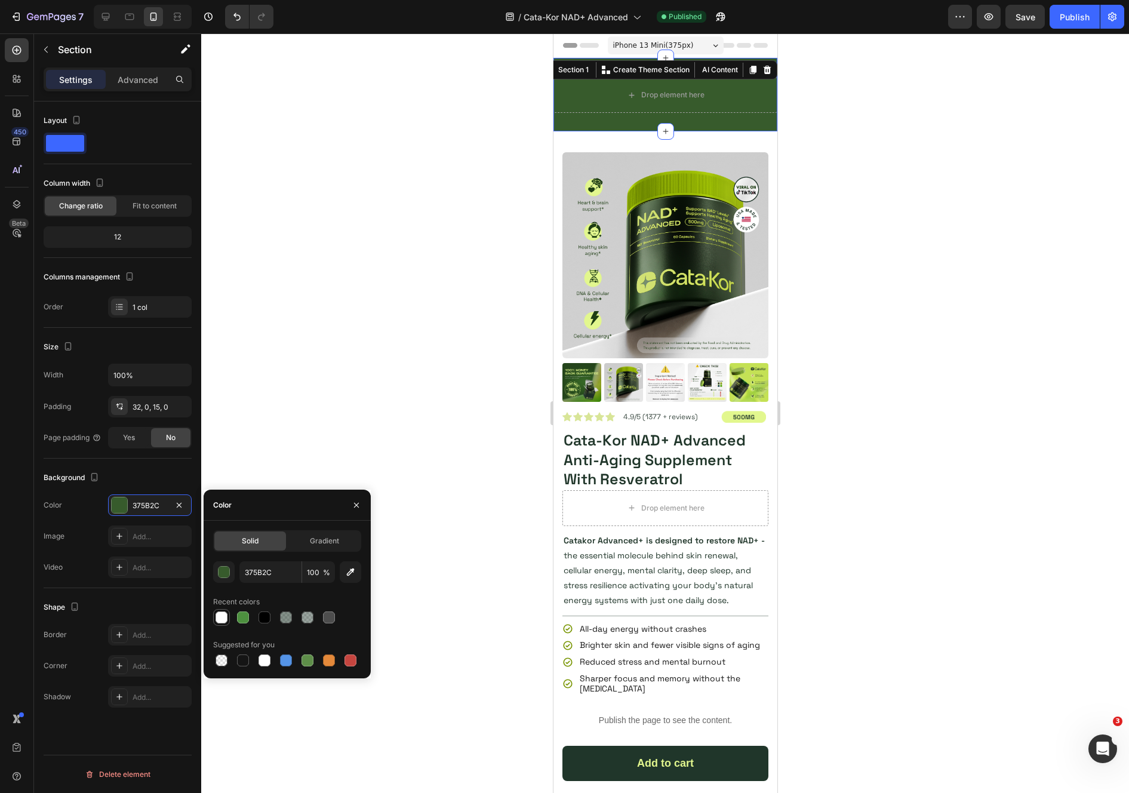
click at [222, 620] on div at bounding box center [221, 617] width 12 height 12
type input "FFFFFF"
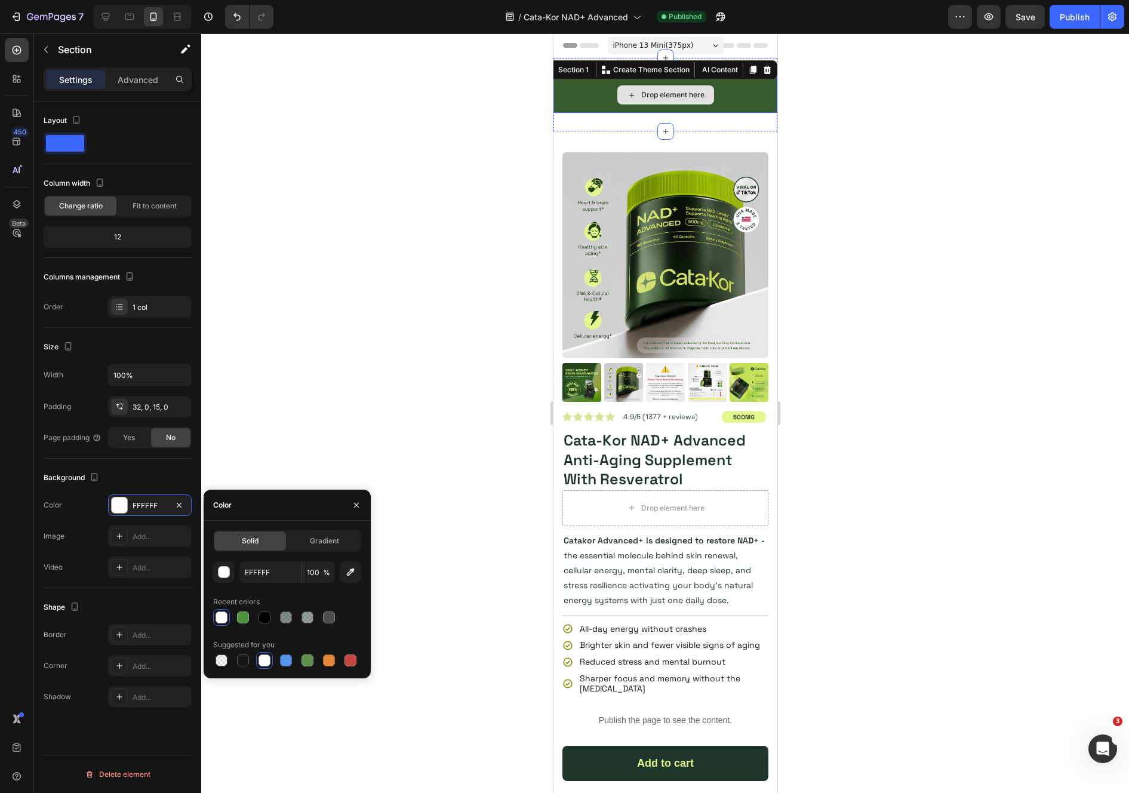
click at [591, 95] on div "Drop element here" at bounding box center [665, 95] width 224 height 36
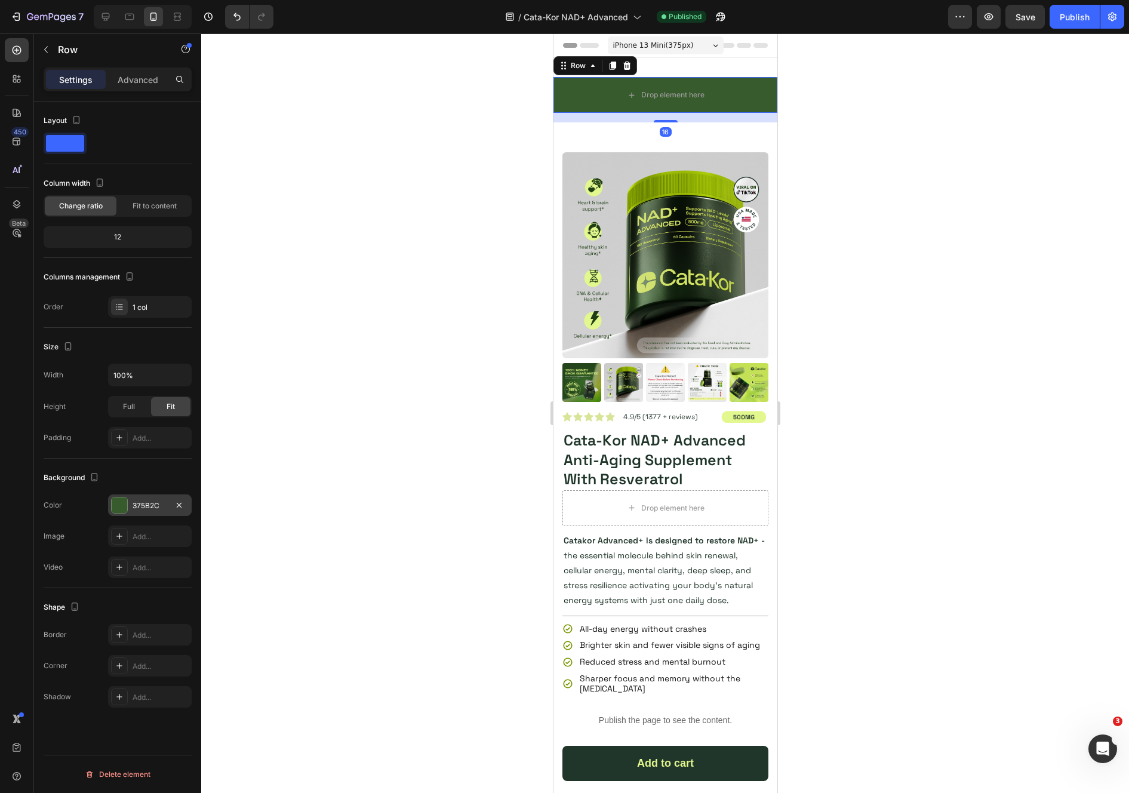
click at [118, 513] on div "375B2C" at bounding box center [150, 504] width 84 height 21
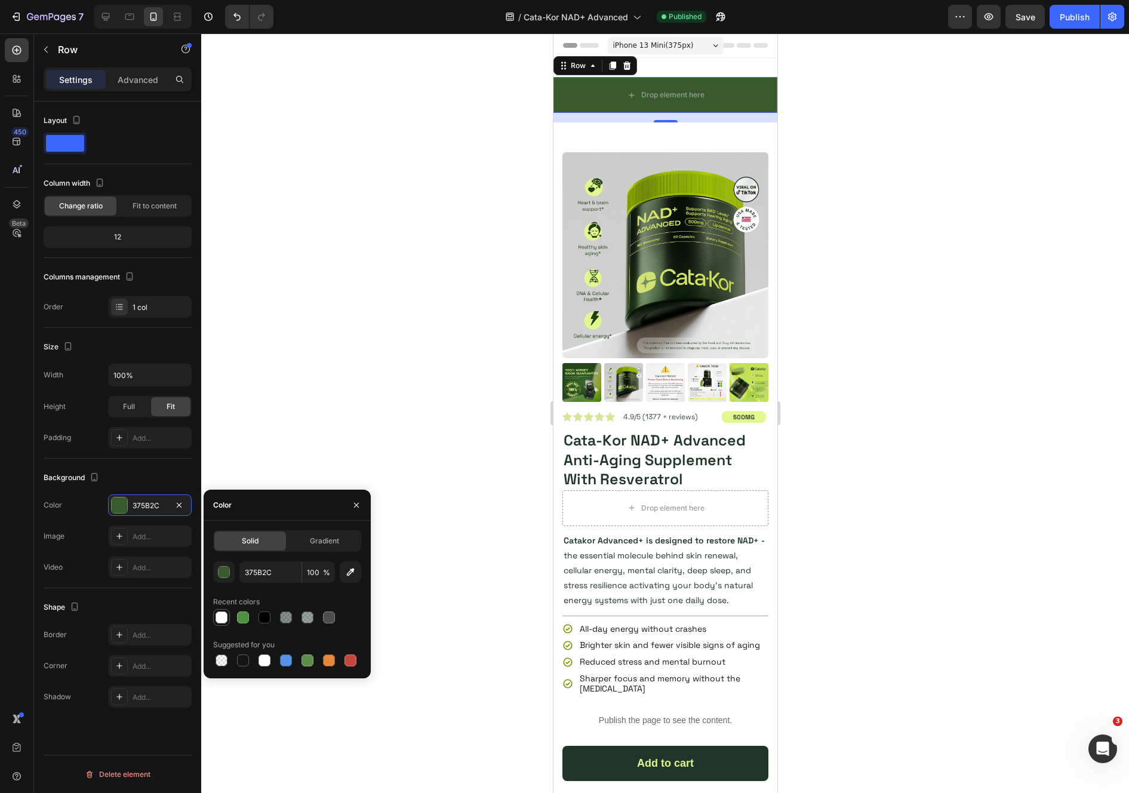
click at [221, 613] on div at bounding box center [221, 617] width 12 height 12
type input "FFFFFF"
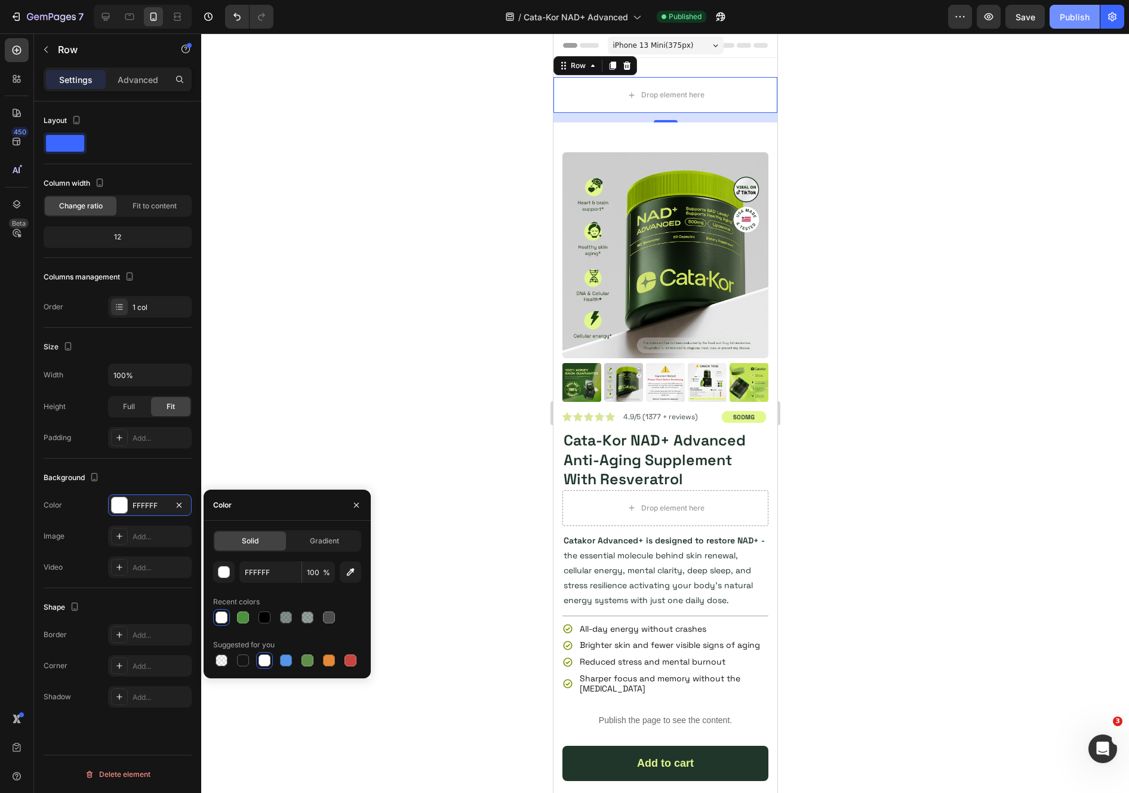
click at [1072, 24] on button "Publish" at bounding box center [1074, 17] width 50 height 24
